Goal: Task Accomplishment & Management: Use online tool/utility

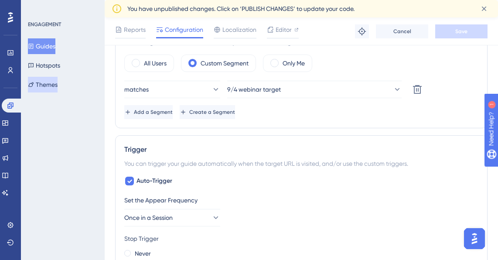
click at [48, 82] on button "Themes" at bounding box center [43, 85] width 30 height 16
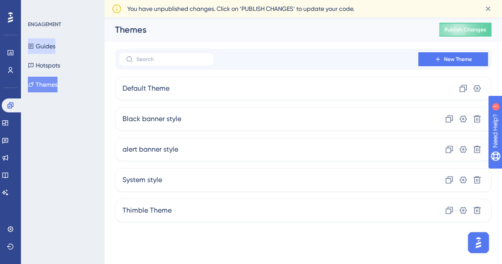
click at [46, 43] on button "Guides" at bounding box center [41, 46] width 27 height 16
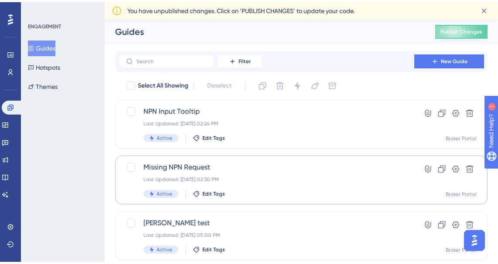
scroll to position [51, 0]
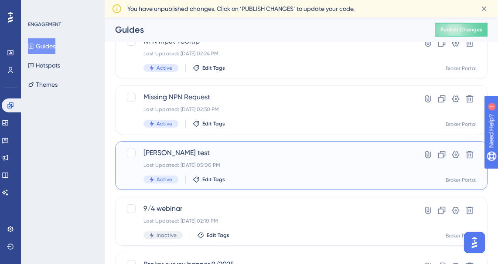
click at [165, 151] on span "[PERSON_NAME] test" at bounding box center [266, 153] width 246 height 10
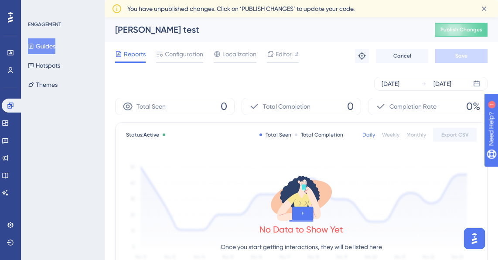
click at [134, 29] on div "[PERSON_NAME] test" at bounding box center [264, 30] width 298 height 12
click at [160, 30] on div "[PERSON_NAME] test" at bounding box center [264, 30] width 298 height 12
click at [282, 52] on span "Editor" at bounding box center [283, 54] width 16 height 10
click at [55, 46] on button "Guides" at bounding box center [41, 46] width 27 height 16
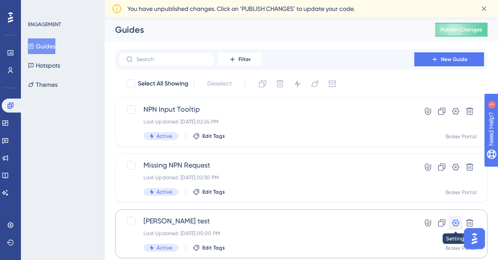
click at [454, 225] on icon at bounding box center [455, 222] width 7 height 7
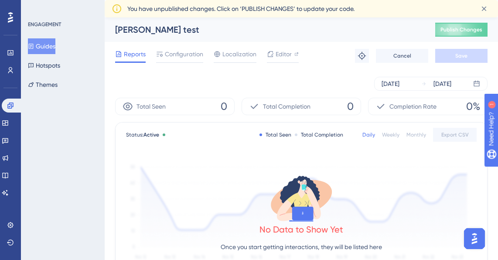
click at [132, 32] on div "[PERSON_NAME] test" at bounding box center [264, 30] width 298 height 12
click at [54, 48] on button "Guides" at bounding box center [41, 46] width 27 height 16
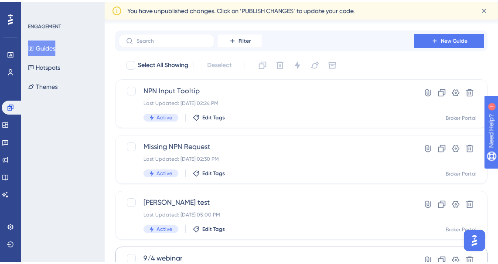
scroll to position [111, 0]
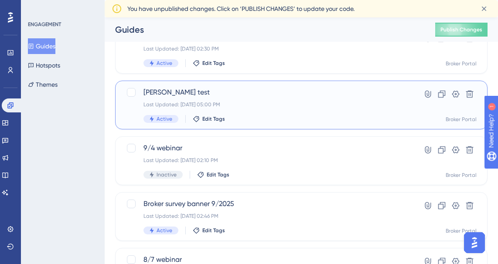
click at [171, 93] on span "[PERSON_NAME] test" at bounding box center [266, 92] width 246 height 10
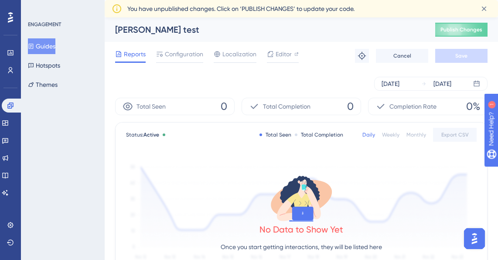
click at [134, 32] on div "[PERSON_NAME] test" at bounding box center [264, 30] width 298 height 12
click at [281, 51] on span "Editor" at bounding box center [283, 54] width 16 height 10
